Goal: Task Accomplishment & Management: Manage account settings

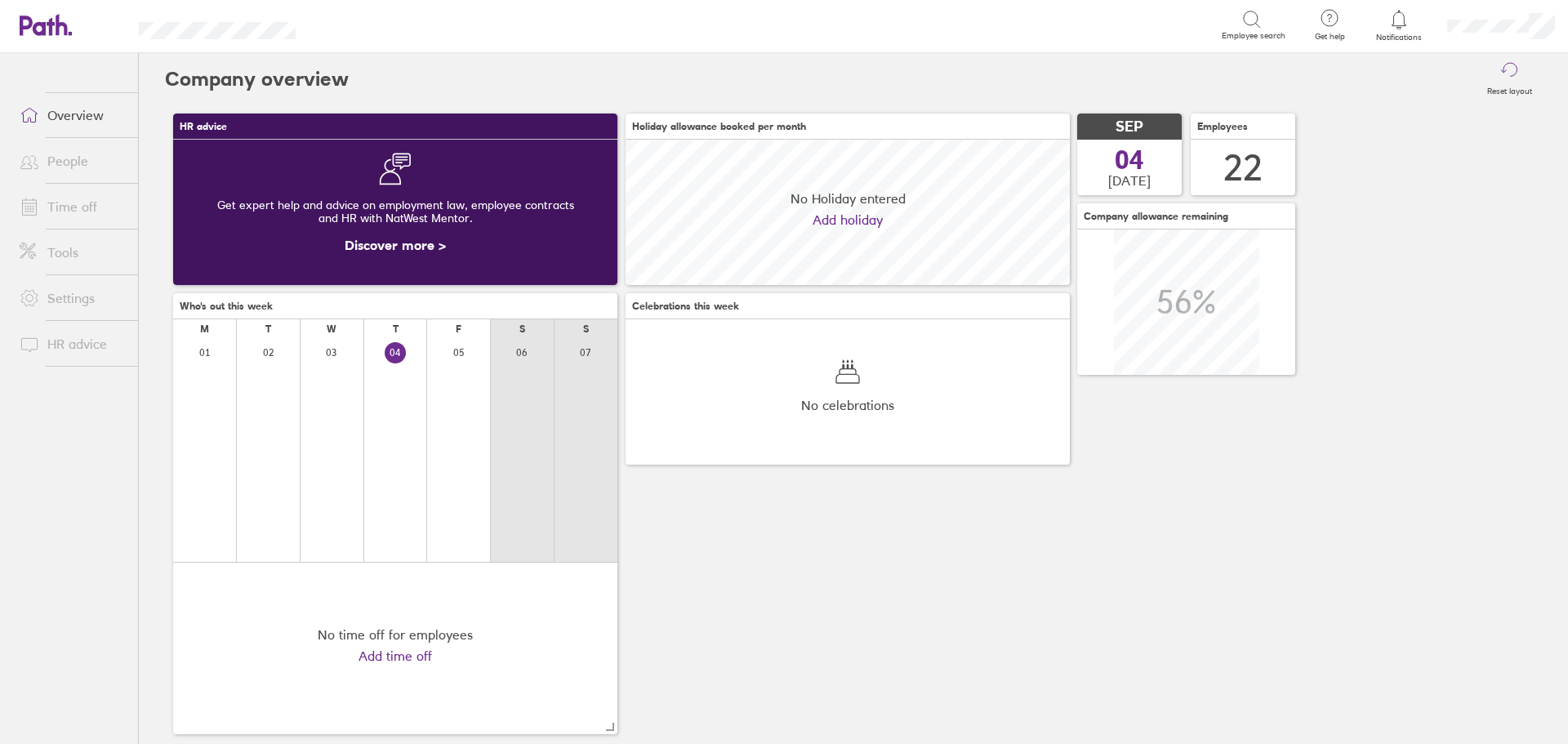
scroll to position [145, 444]
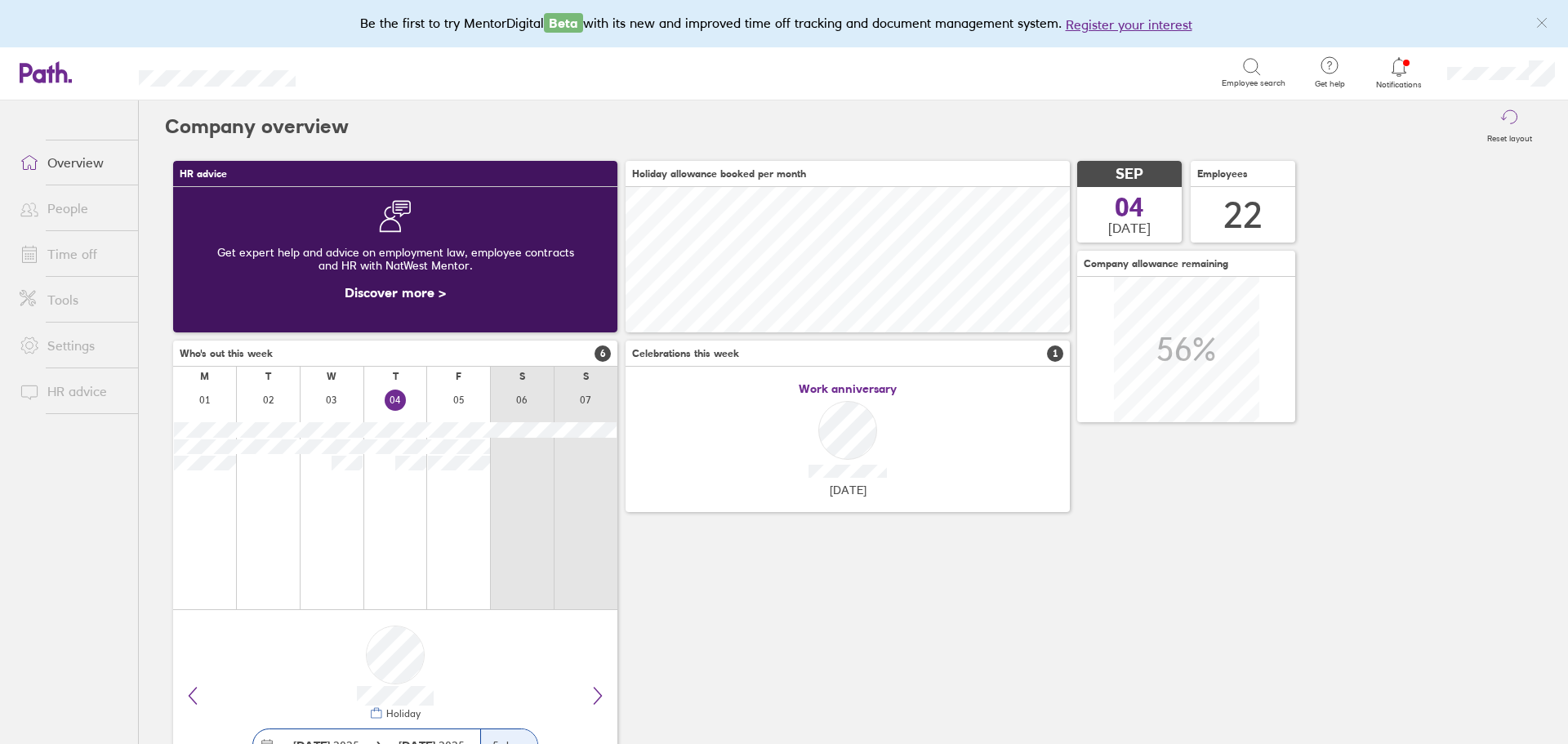
click at [1455, 223] on div "HR advice Get expert help and advice on employment law, employee contracts and …" at bounding box center [853, 471] width 1377 height 637
click at [1397, 69] on icon at bounding box center [1398, 66] width 20 height 20
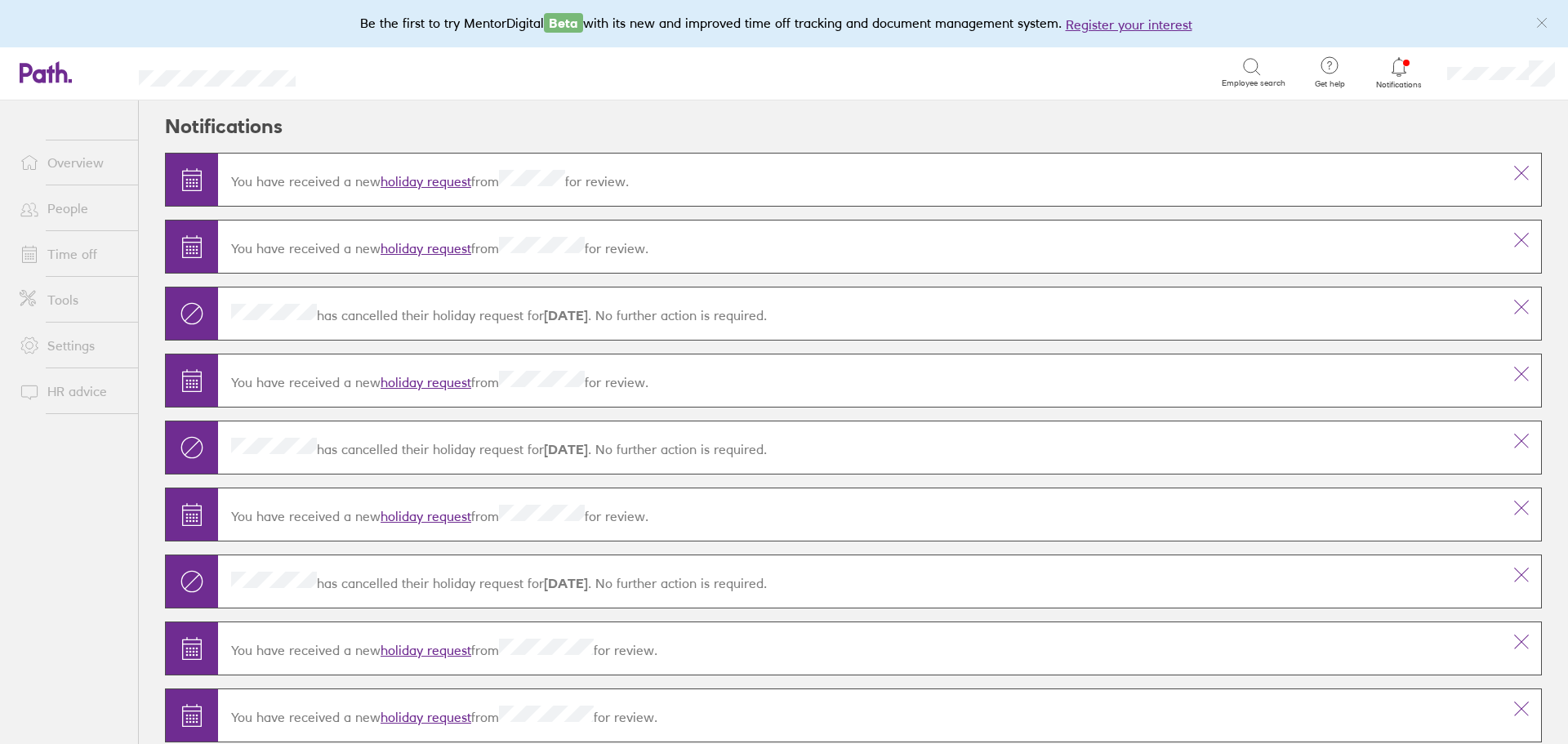
click at [423, 178] on link "holiday request" at bounding box center [425, 182] width 90 height 17
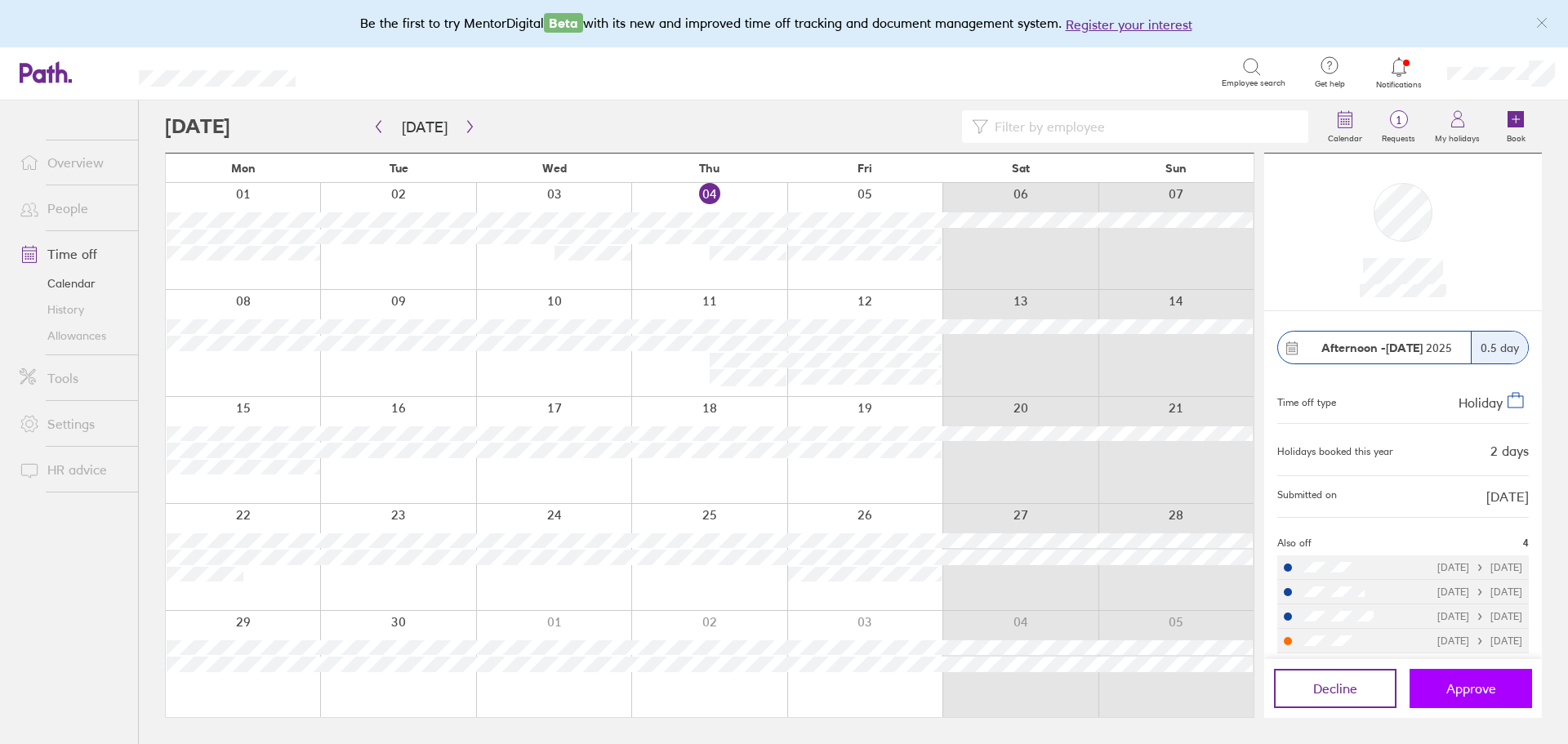
click at [1478, 695] on span "Approve" at bounding box center [1470, 688] width 49 height 15
